Goal: Register for event/course

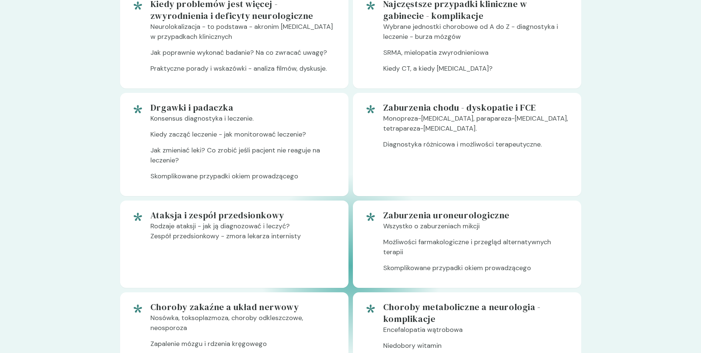
scroll to position [466, 0]
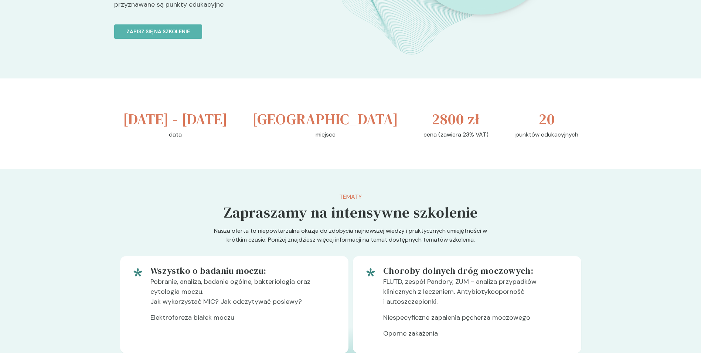
scroll to position [211, 0]
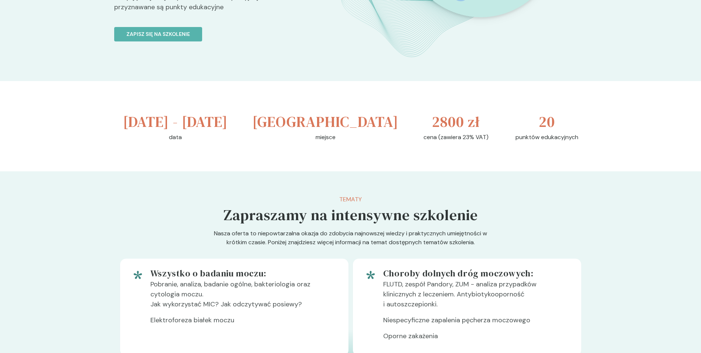
drag, startPoint x: 403, startPoint y: 1, endPoint x: 88, endPoint y: 95, distance: 328.6
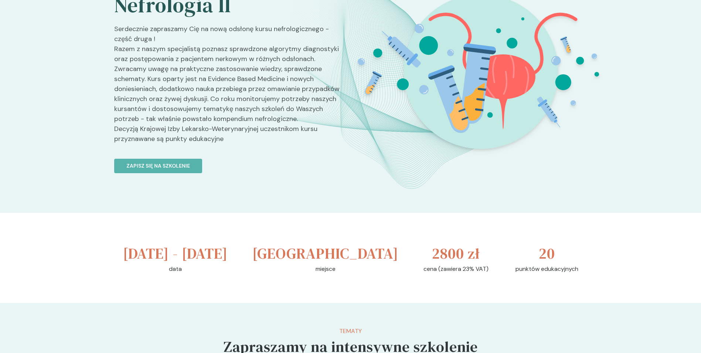
scroll to position [68, 0]
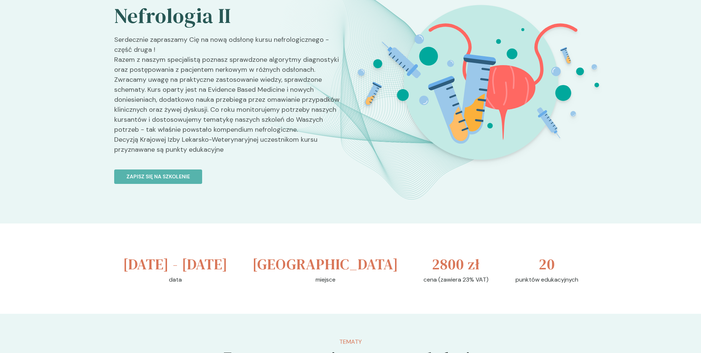
click at [692, 36] on div "Szkolenia Nefrologia II Nefrologia II Serdecznie zapraszamy Cię na nową odsłonę…" at bounding box center [350, 88] width 701 height 269
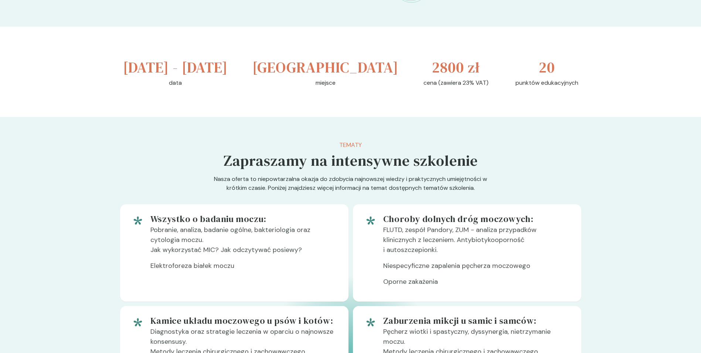
scroll to position [266, 0]
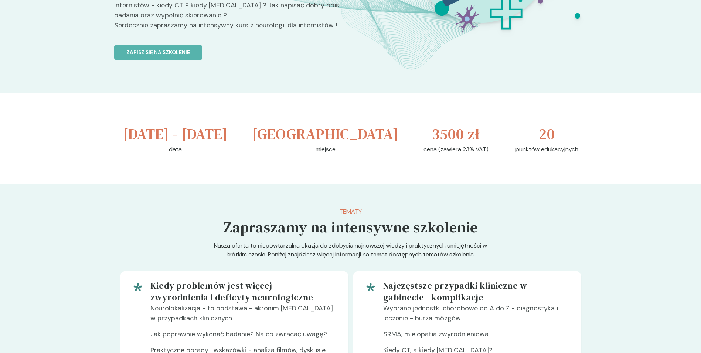
scroll to position [204, 0]
